Goal: Task Accomplishment & Management: Use online tool/utility

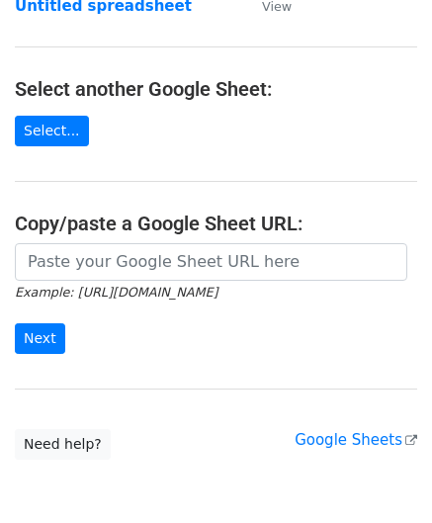
scroll to position [198, 0]
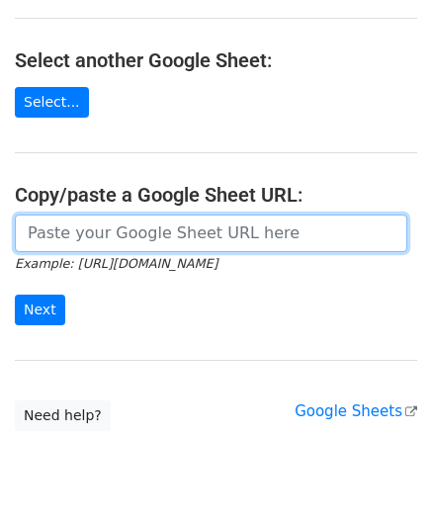
click at [121, 238] on input "url" at bounding box center [211, 234] width 393 height 38
paste input "[URL][DOMAIN_NAME]"
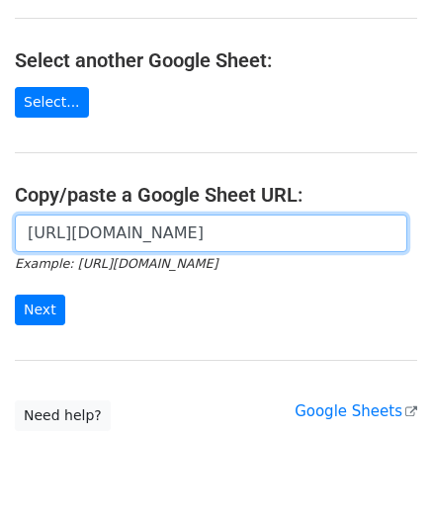
scroll to position [0, 418]
type input "[URL][DOMAIN_NAME]"
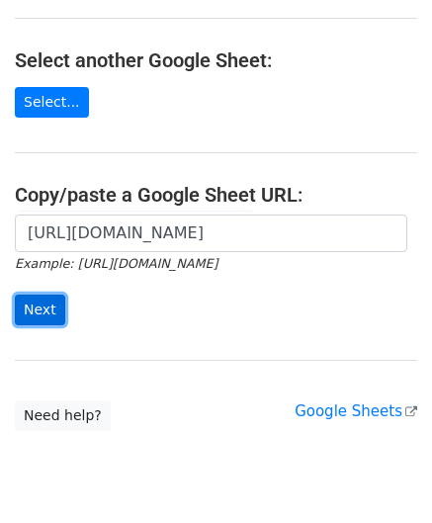
click at [30, 304] on input "Next" at bounding box center [40, 310] width 50 height 31
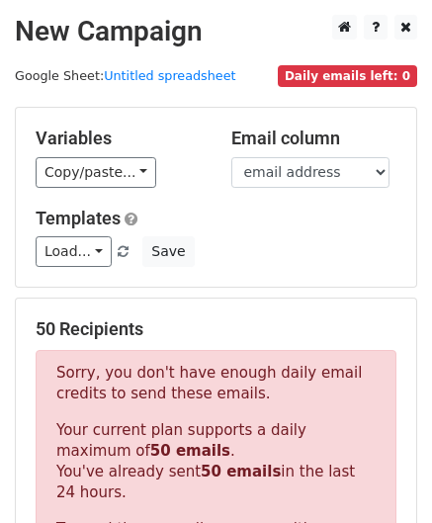
scroll to position [668, 0]
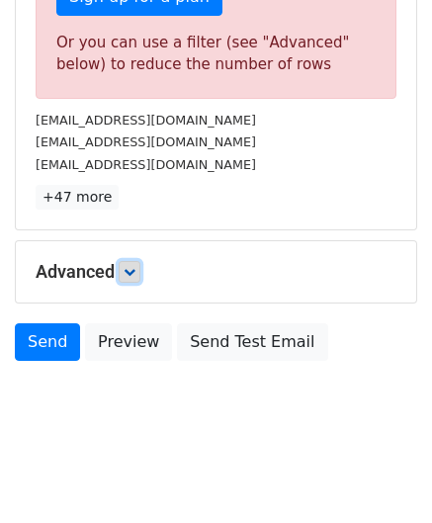
click at [139, 273] on link at bounding box center [130, 272] width 22 height 22
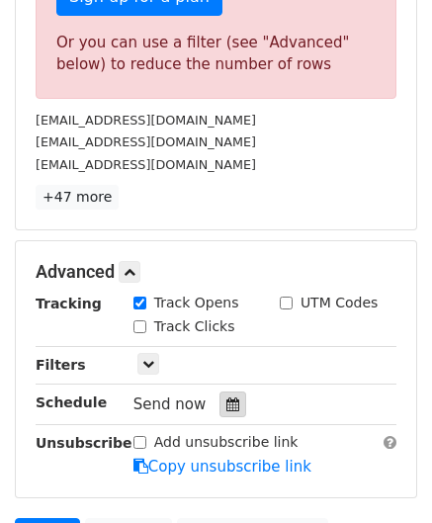
click at [229, 401] on icon at bounding box center [233, 405] width 13 height 14
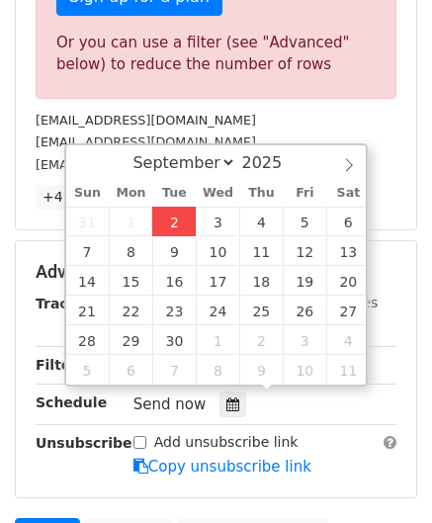
type input "2025-09-02 12:00"
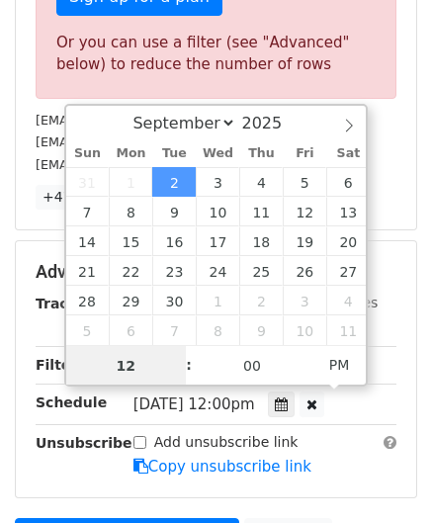
scroll to position [0, 0]
paste input "4"
type input "4"
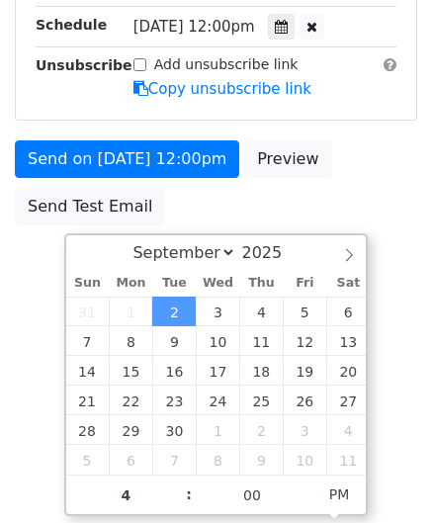
type input "2025-09-02 16:00"
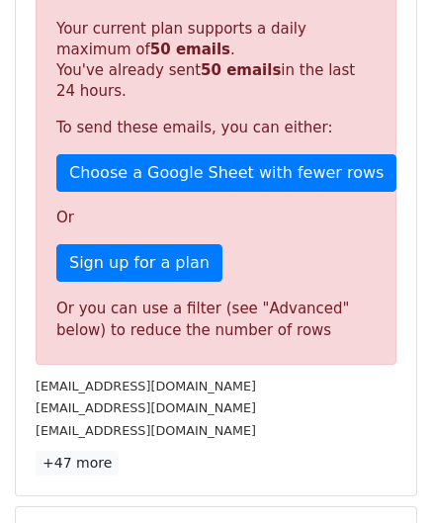
scroll to position [907, 0]
